Goal: Navigation & Orientation: Find specific page/section

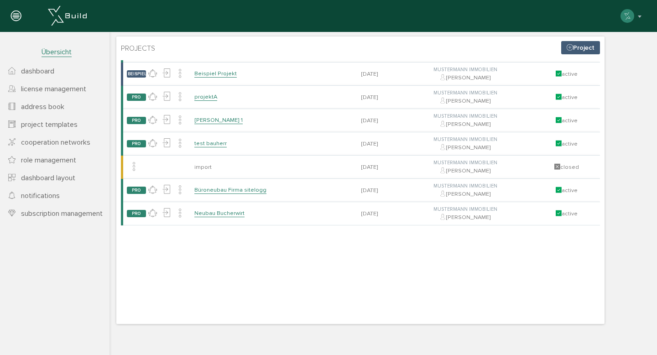
click at [48, 71] on span "dashboard" at bounding box center [37, 71] width 33 height 9
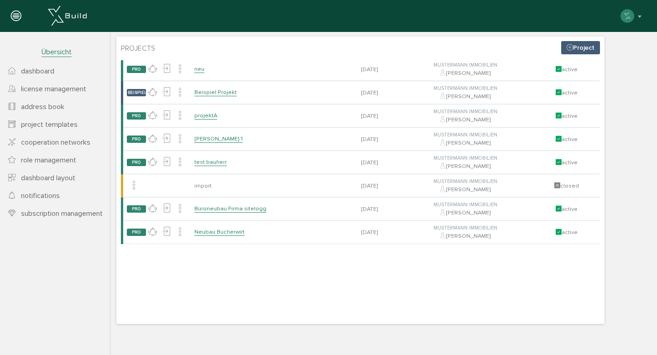
click at [62, 125] on span "project templates" at bounding box center [49, 124] width 57 height 9
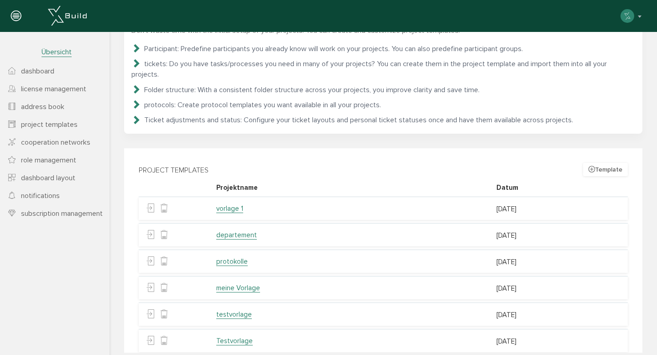
scroll to position [48, 0]
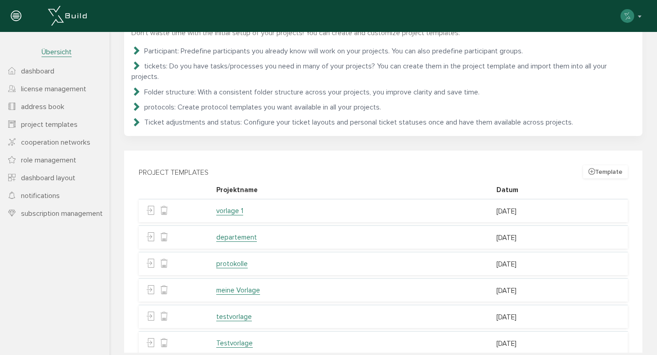
click at [232, 207] on link "vorlage 1" at bounding box center [229, 211] width 27 height 9
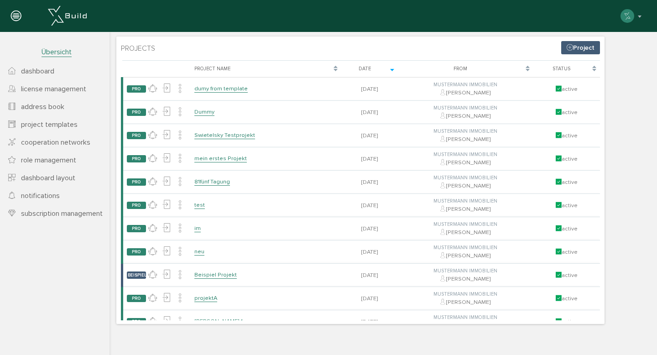
click at [47, 193] on span "notifications" at bounding box center [40, 195] width 39 height 9
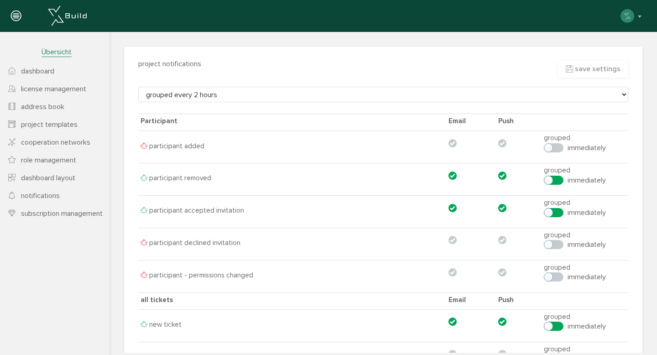
click at [37, 89] on span "license management" at bounding box center [53, 88] width 65 height 9
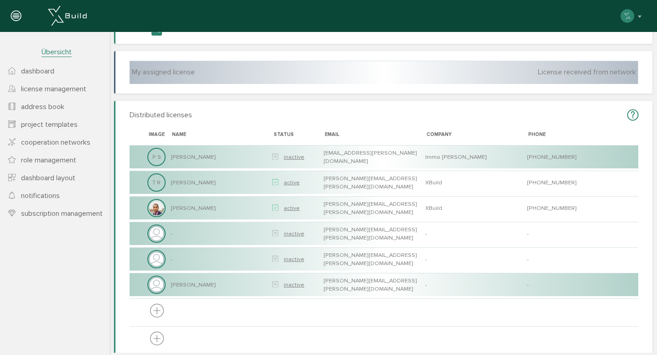
scroll to position [106, 0]
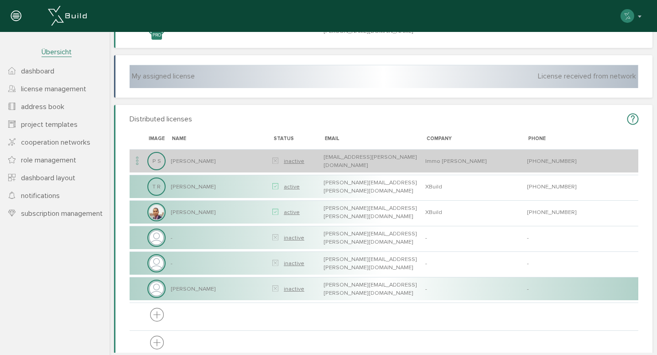
click at [169, 163] on td "Pascal Stoll" at bounding box center [219, 160] width 102 height 23
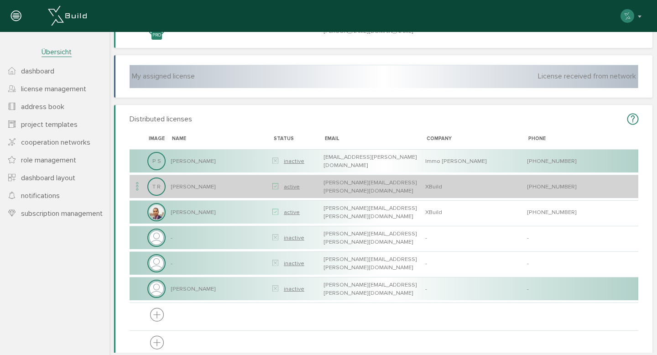
click at [187, 184] on td "Tobias Rieser" at bounding box center [219, 186] width 102 height 23
click at [137, 190] on icon at bounding box center [137, 187] width 11 height 12
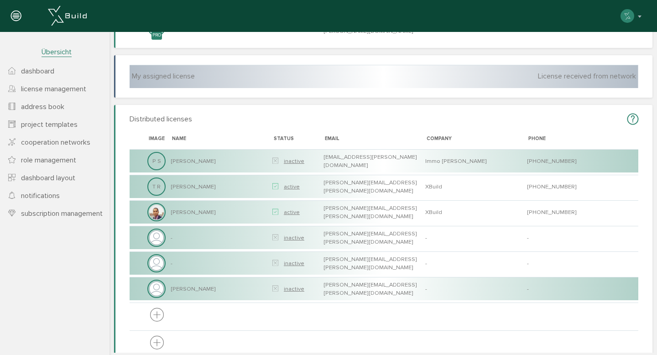
click at [180, 125] on h3 "Distributed licenses" at bounding box center [384, 119] width 509 height 14
